Goal: Task Accomplishment & Management: Manage account settings

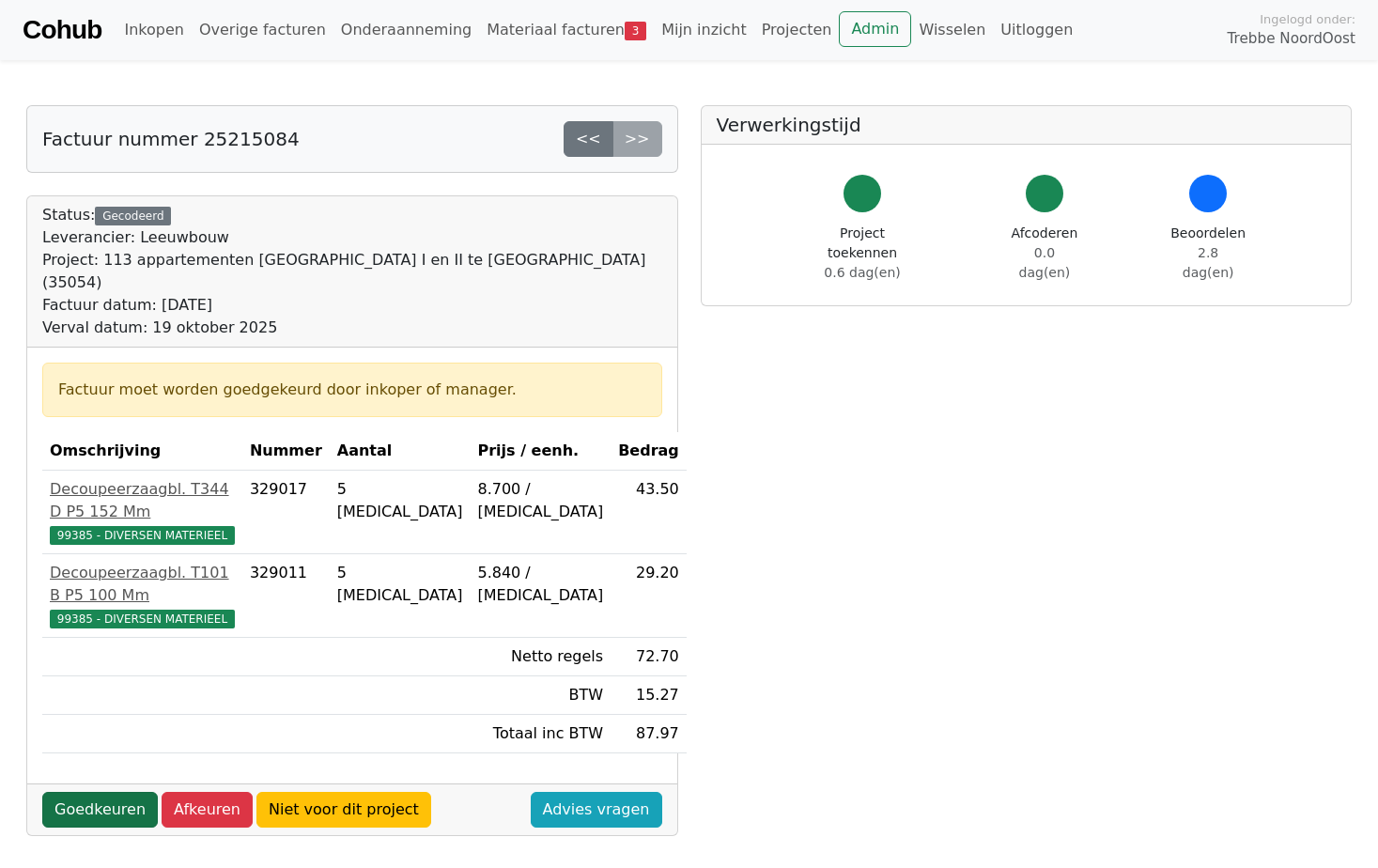
click at [112, 792] on link "Goedkeuren" at bounding box center [100, 810] width 115 height 36
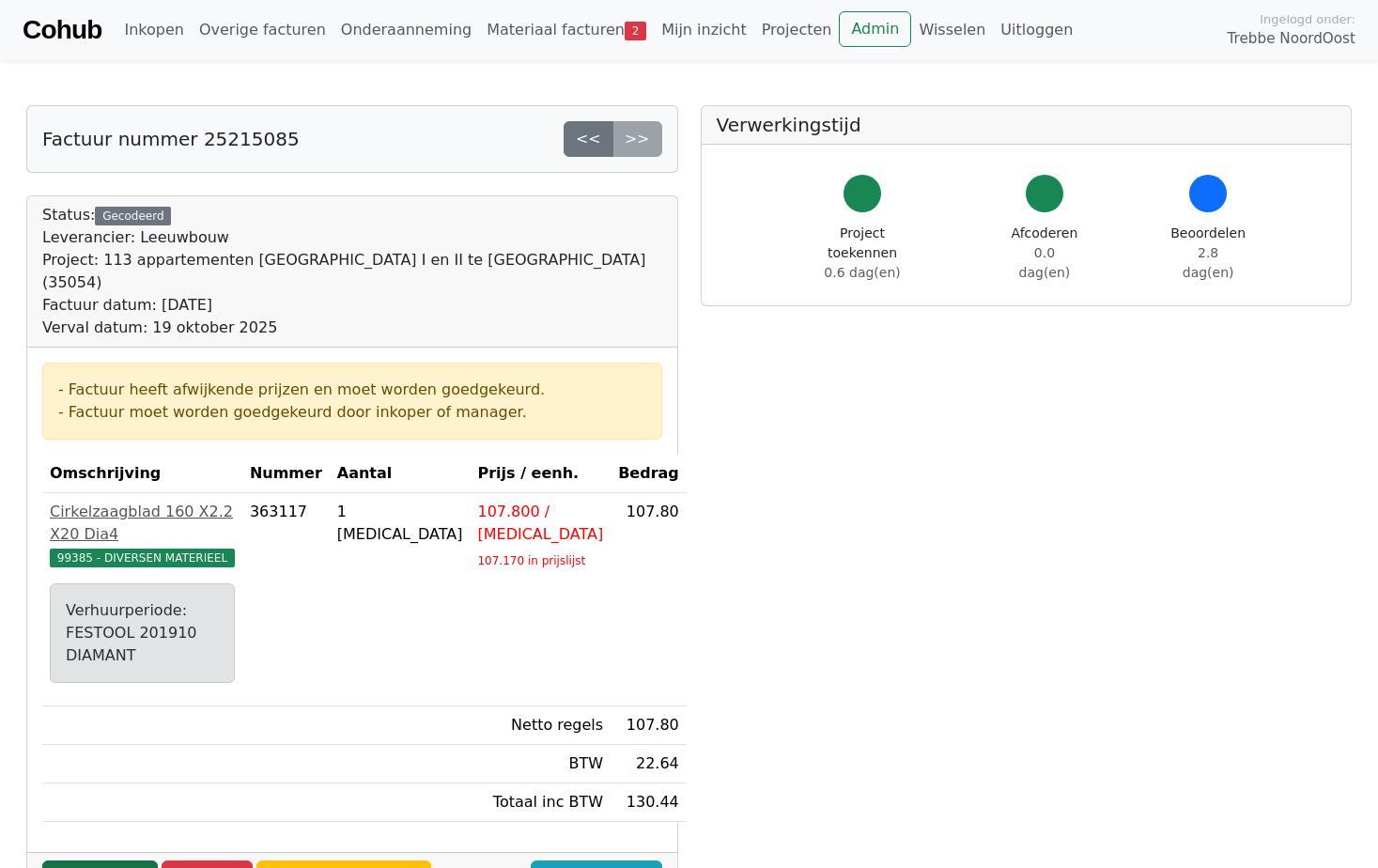
click at [124, 860] on link "Goedkeuren" at bounding box center [100, 878] width 115 height 36
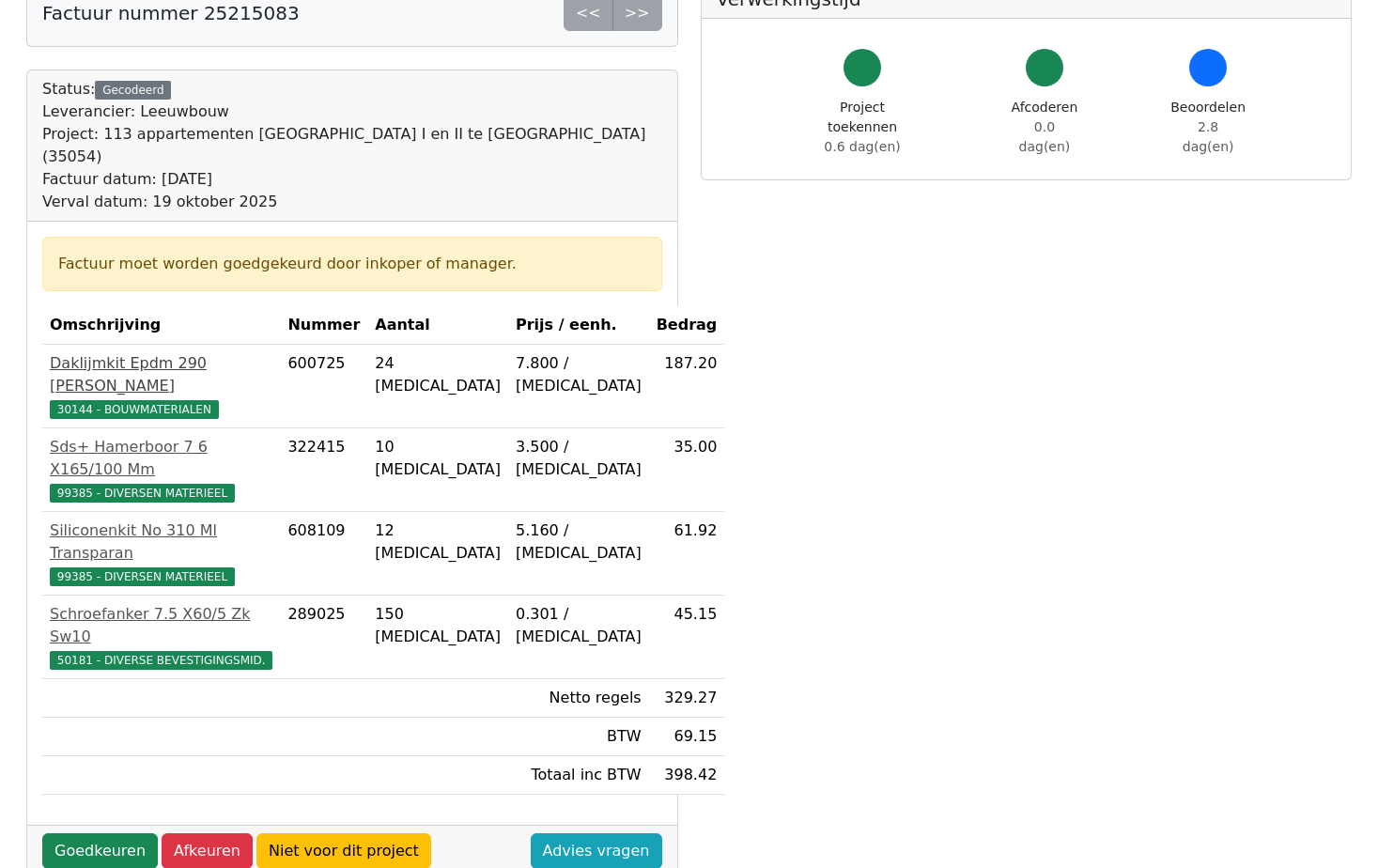
scroll to position [94, 0]
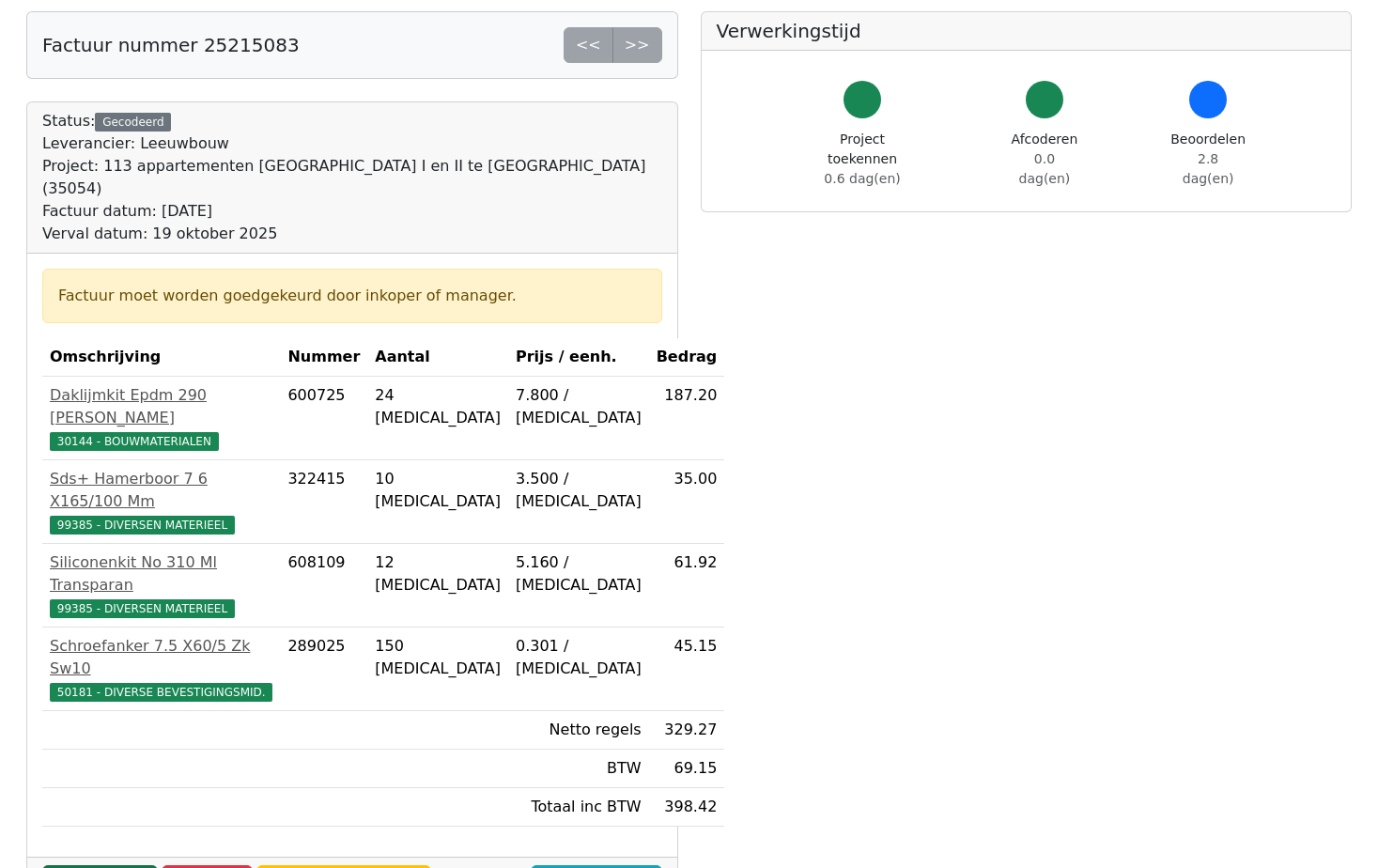
click at [125, 865] on link "Goedkeuren" at bounding box center [100, 883] width 115 height 36
